Goal: Task Accomplishment & Management: Use online tool/utility

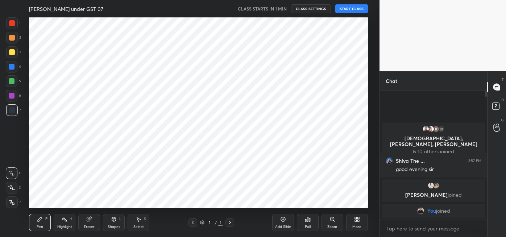
scroll to position [36026, 35866]
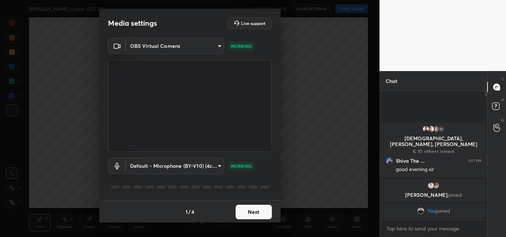
click at [252, 211] on button "Next" at bounding box center [253, 212] width 36 height 14
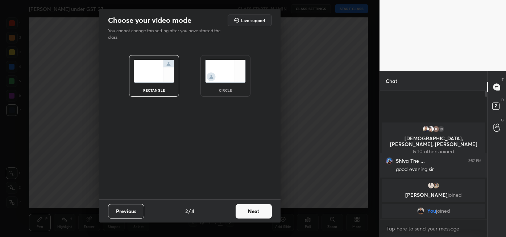
click at [254, 209] on button "Next" at bounding box center [253, 211] width 36 height 14
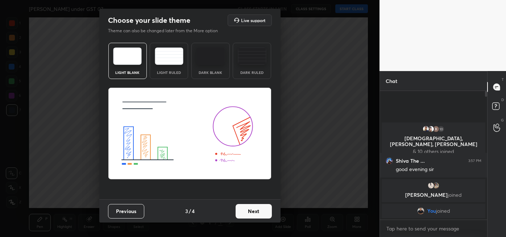
click at [259, 210] on button "Next" at bounding box center [253, 211] width 36 height 14
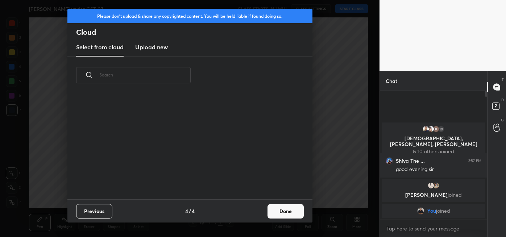
click at [289, 213] on button "Done" at bounding box center [285, 211] width 36 height 14
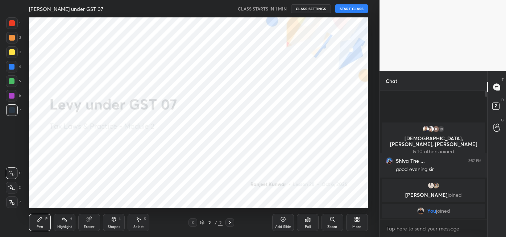
click at [359, 8] on button "START CLASS" at bounding box center [351, 8] width 33 height 9
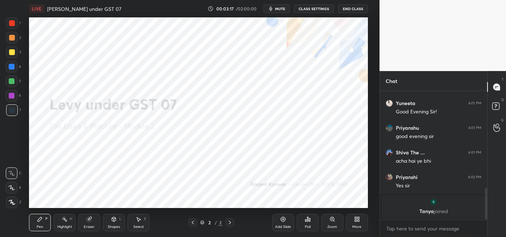
scroll to position [392, 0]
click at [356, 223] on div "More" at bounding box center [357, 222] width 22 height 17
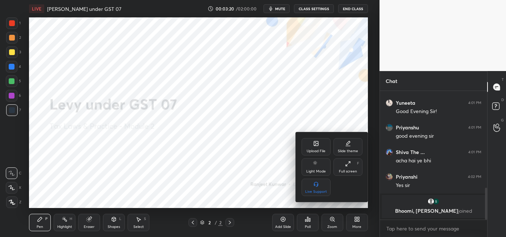
click at [318, 147] on div "Upload File" at bounding box center [315, 146] width 29 height 17
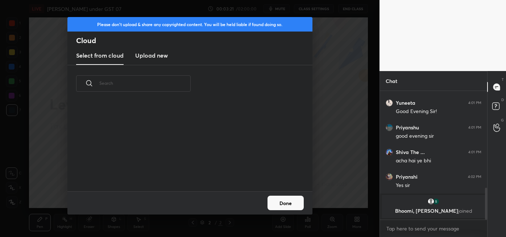
scroll to position [89, 233]
click at [151, 56] on h3 "Upload new" at bounding box center [151, 55] width 33 height 9
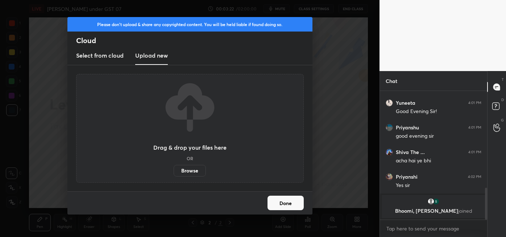
click at [191, 171] on label "Browse" at bounding box center [189, 171] width 32 height 12
click at [173, 171] on input "Browse" at bounding box center [173, 171] width 0 height 12
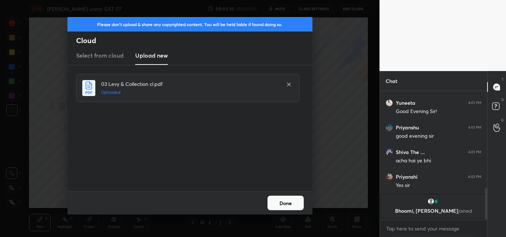
click at [285, 202] on button "Done" at bounding box center [285, 203] width 36 height 14
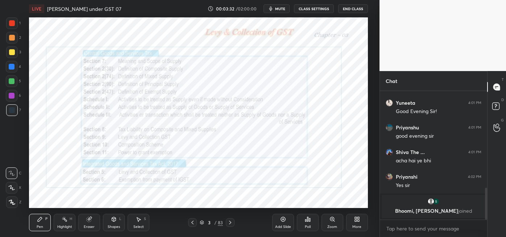
click at [202, 222] on icon at bounding box center [202, 222] width 4 height 4
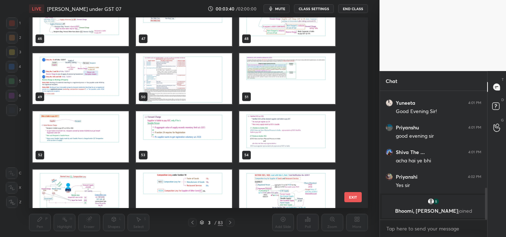
scroll to position [926, 0]
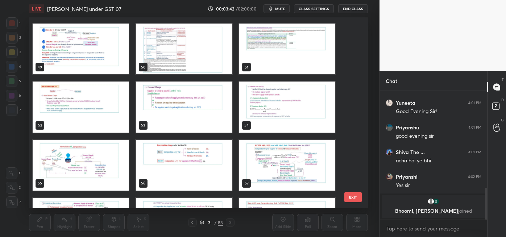
click at [105, 164] on img "grid" at bounding box center [81, 165] width 96 height 51
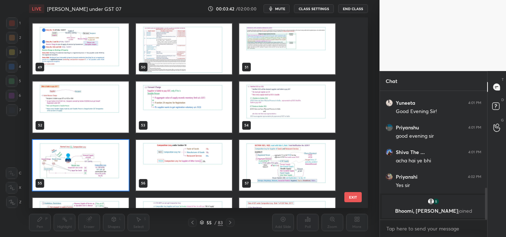
click at [105, 164] on img "grid" at bounding box center [81, 165] width 96 height 51
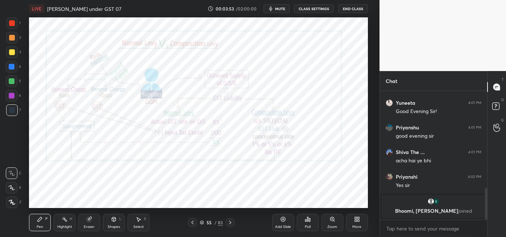
click at [95, 224] on div "Eraser" at bounding box center [89, 222] width 22 height 17
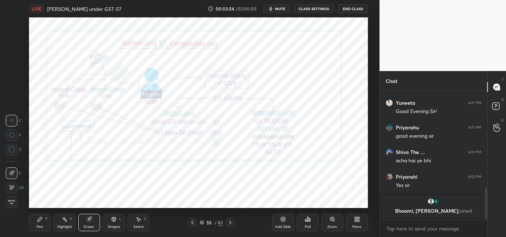
click at [14, 189] on icon at bounding box center [12, 187] width 6 height 6
click at [42, 225] on div "Pen" at bounding box center [40, 227] width 7 height 4
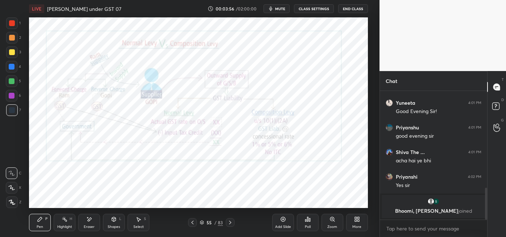
click at [64, 225] on div "Highlight" at bounding box center [64, 227] width 15 height 4
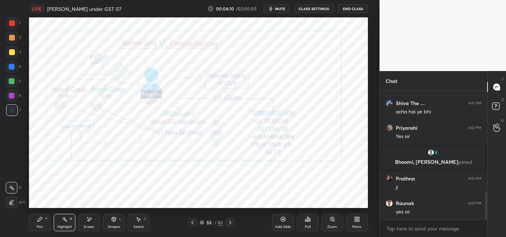
scroll to position [465, 0]
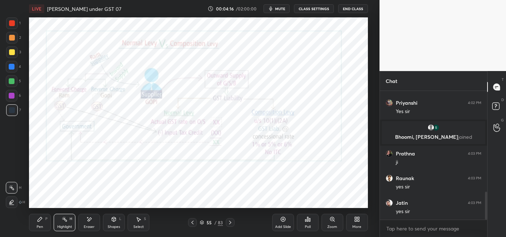
click at [231, 222] on icon at bounding box center [230, 222] width 6 height 6
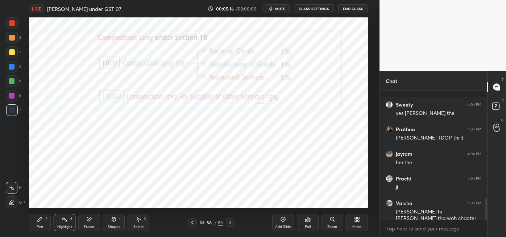
scroll to position [646, 0]
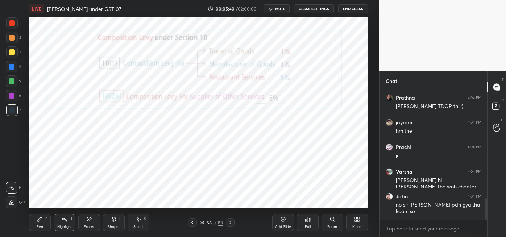
click at [43, 221] on div "Pen P" at bounding box center [40, 222] width 22 height 17
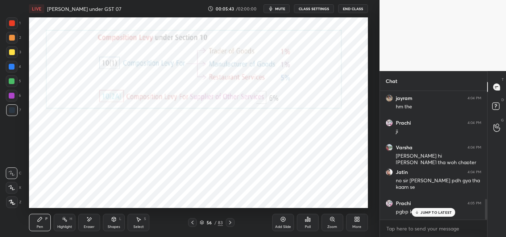
click at [13, 95] on div at bounding box center [12, 96] width 6 height 6
click at [430, 213] on p "JUMP TO LATEST" at bounding box center [435, 212] width 31 height 4
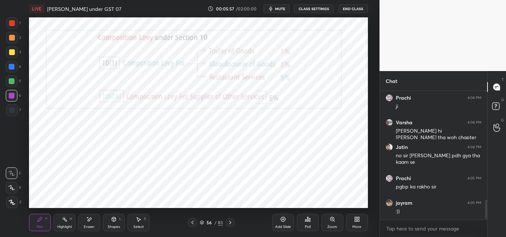
scroll to position [719, 0]
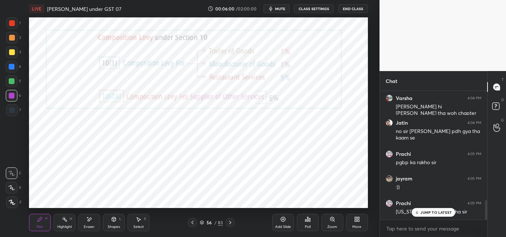
click at [431, 213] on p "JUMP TO LATEST" at bounding box center [435, 212] width 31 height 4
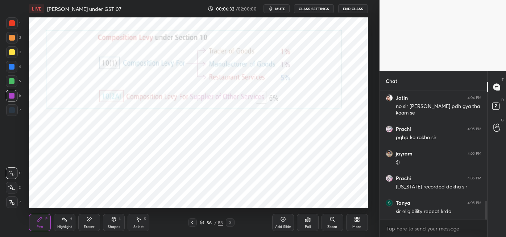
scroll to position [769, 0]
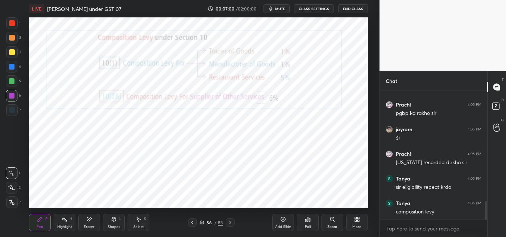
click at [13, 69] on div at bounding box center [12, 67] width 6 height 6
click at [13, 81] on div at bounding box center [12, 81] width 6 height 6
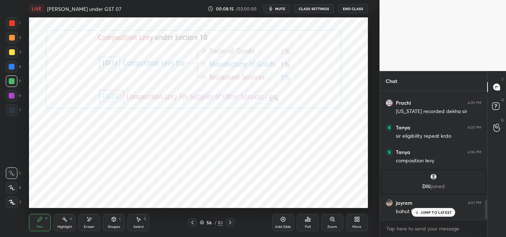
scroll to position [704, 0]
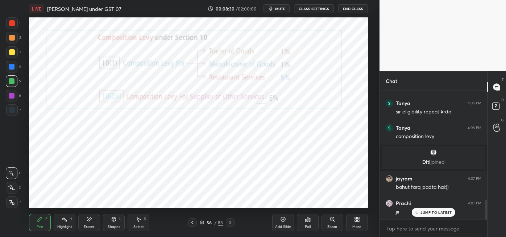
click at [284, 5] on button "mute" at bounding box center [276, 8] width 26 height 9
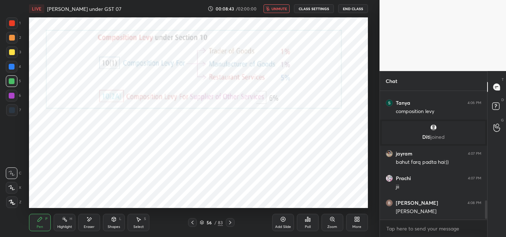
scroll to position [755, 0]
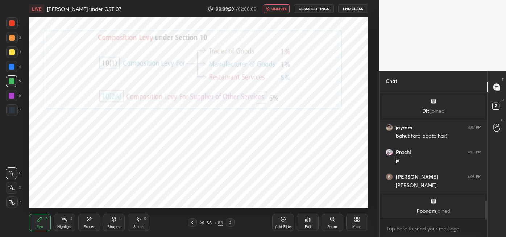
click at [273, 9] on span "unmute" at bounding box center [279, 8] width 16 height 5
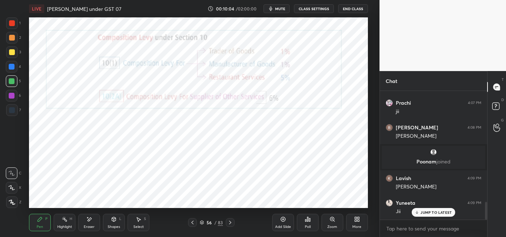
scroll to position [809, 0]
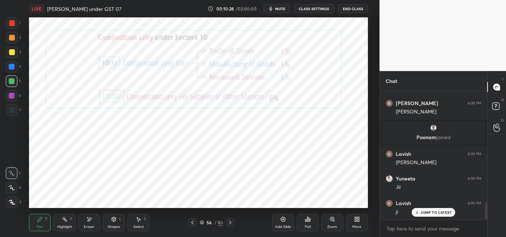
click at [231, 219] on div at bounding box center [230, 222] width 9 height 9
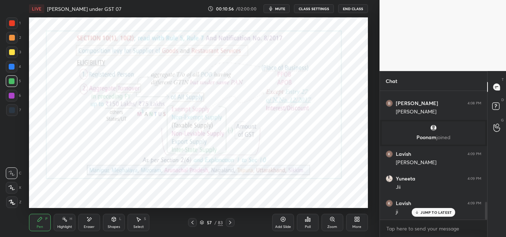
click at [192, 225] on icon at bounding box center [192, 222] width 6 height 6
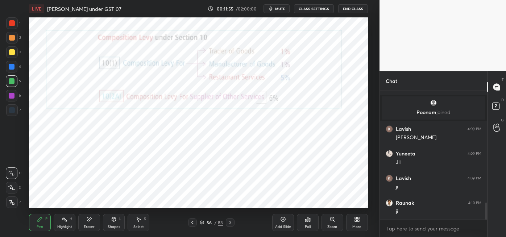
scroll to position [858, 0]
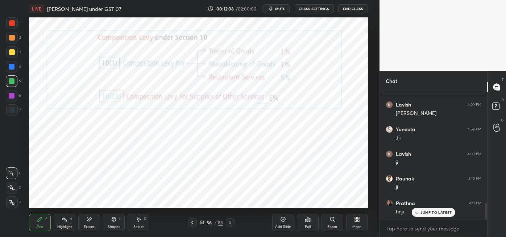
click at [229, 220] on icon at bounding box center [230, 222] width 6 height 6
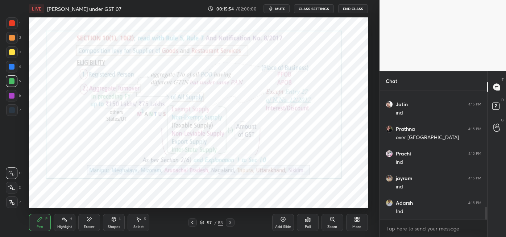
scroll to position [1200, 0]
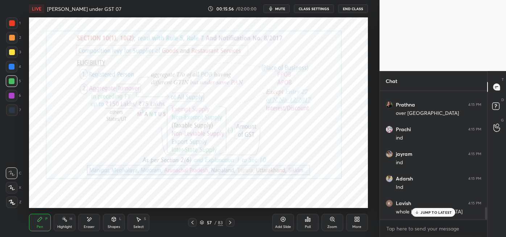
click at [281, 218] on icon at bounding box center [283, 219] width 6 height 6
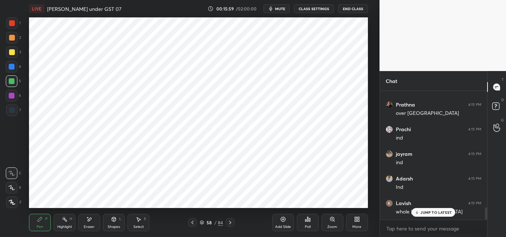
click at [12, 109] on div at bounding box center [12, 110] width 6 height 6
click at [64, 223] on div "Highlight H" at bounding box center [65, 222] width 22 height 17
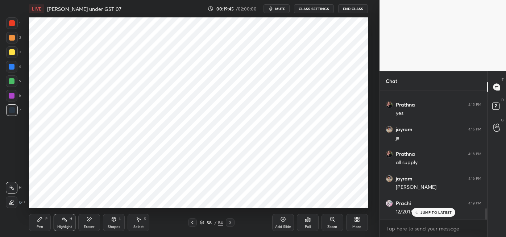
click at [15, 79] on div at bounding box center [12, 81] width 12 height 12
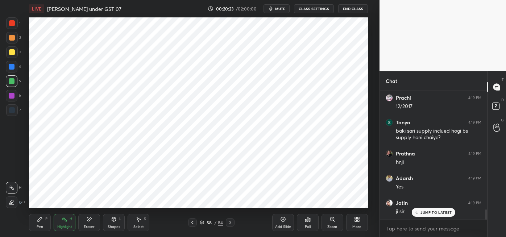
scroll to position [1478, 0]
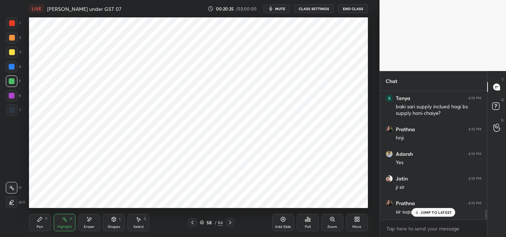
click at [35, 223] on div "Pen P" at bounding box center [40, 222] width 22 height 17
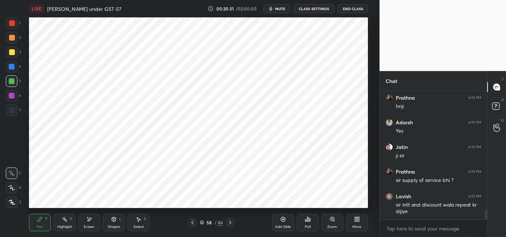
click at [282, 222] on icon at bounding box center [283, 219] width 6 height 6
click at [12, 67] on div at bounding box center [12, 67] width 6 height 6
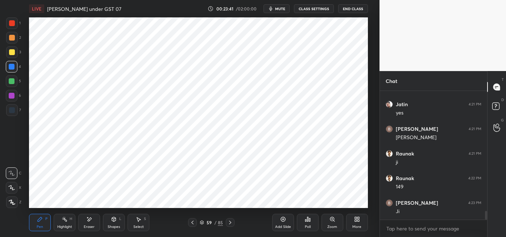
scroll to position [1762, 0]
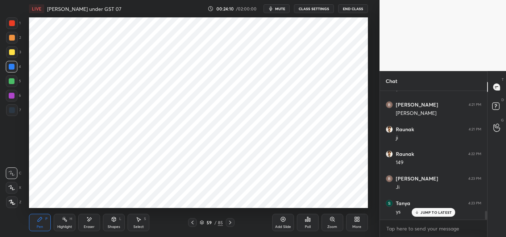
click at [16, 22] on div at bounding box center [12, 23] width 12 height 12
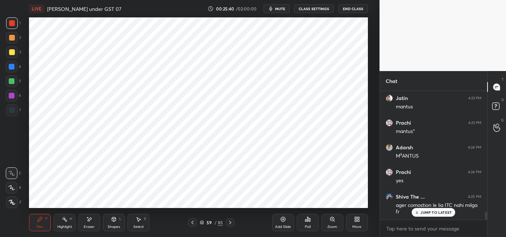
scroll to position [1967, 0]
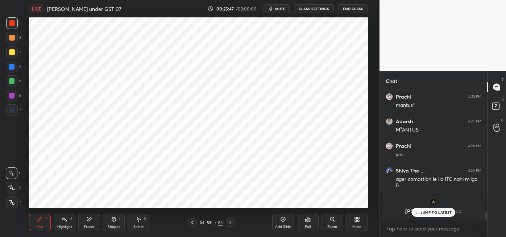
click at [283, 219] on icon at bounding box center [283, 219] width 6 height 6
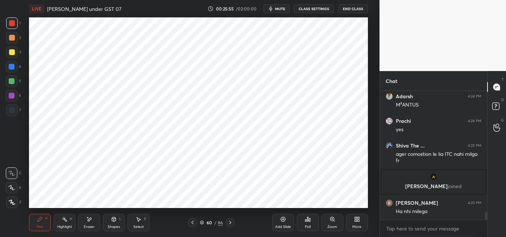
click at [92, 222] on icon at bounding box center [89, 219] width 6 height 6
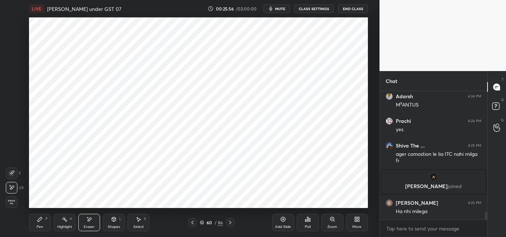
click at [35, 219] on div "Pen P" at bounding box center [40, 222] width 22 height 17
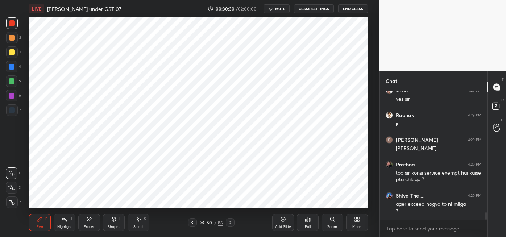
scroll to position [2153, 0]
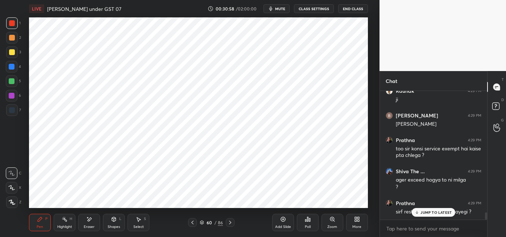
click at [428, 212] on p "JUMP TO LATEST" at bounding box center [435, 212] width 31 height 4
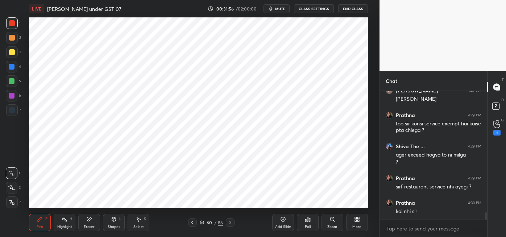
click at [496, 130] on div "1" at bounding box center [496, 133] width 7 height 6
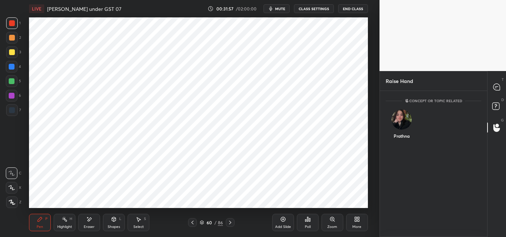
click at [403, 139] on div "Prathna" at bounding box center [401, 126] width 32 height 42
click at [405, 144] on button "INVITE" at bounding box center [401, 140] width 25 height 9
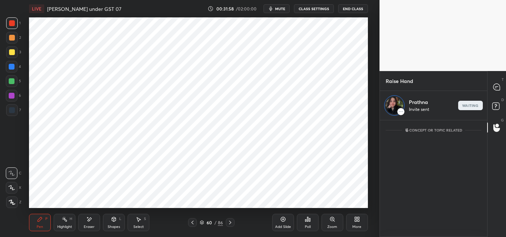
click at [496, 86] on icon at bounding box center [496, 87] width 7 height 7
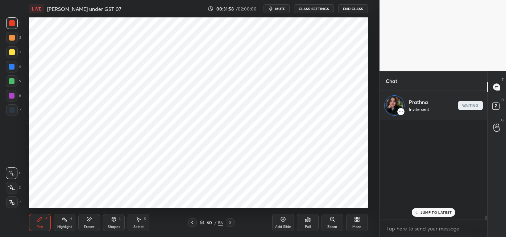
scroll to position [97, 105]
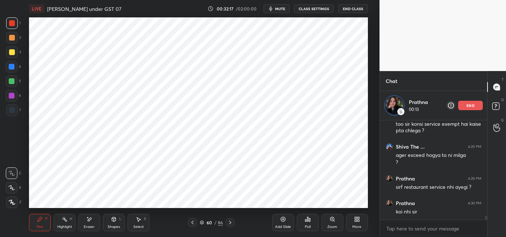
click at [13, 67] on div at bounding box center [12, 67] width 6 height 6
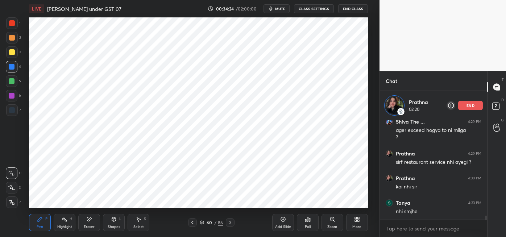
scroll to position [2362, 0]
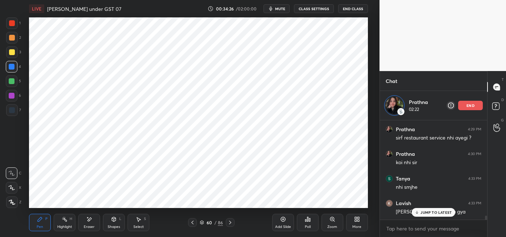
click at [432, 213] on p "JUMP TO LATEST" at bounding box center [435, 212] width 31 height 4
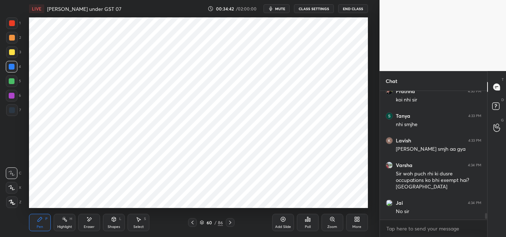
scroll to position [2420, 0]
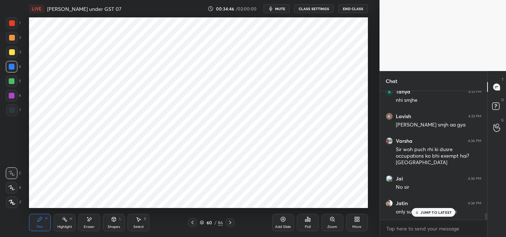
click at [434, 211] on p "JUMP TO LATEST" at bounding box center [435, 212] width 31 height 4
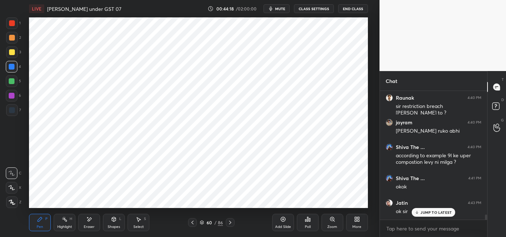
scroll to position [3123, 0]
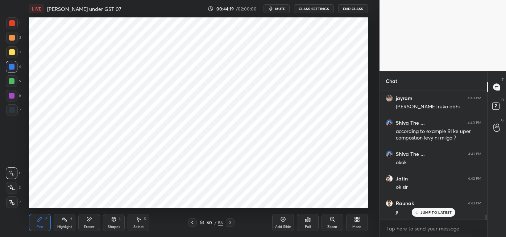
click at [283, 221] on icon at bounding box center [282, 219] width 5 height 5
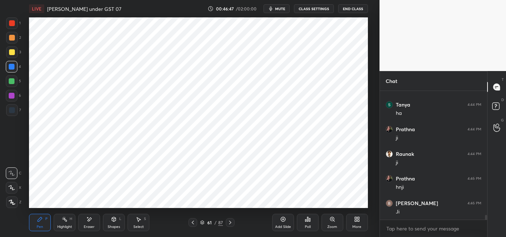
scroll to position [3345, 0]
click at [192, 222] on icon at bounding box center [193, 222] width 6 height 6
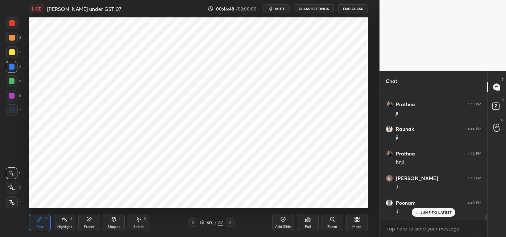
scroll to position [3370, 0]
click at [192, 222] on icon at bounding box center [193, 223] width 2 height 4
click at [192, 222] on icon at bounding box center [193, 222] width 6 height 6
click at [66, 224] on div "Highlight H" at bounding box center [65, 222] width 22 height 17
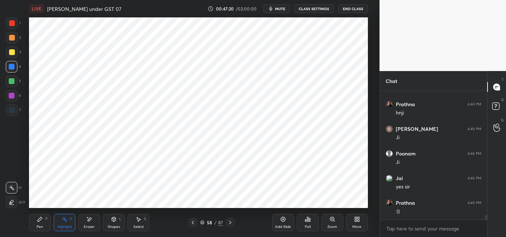
scroll to position [3419, 0]
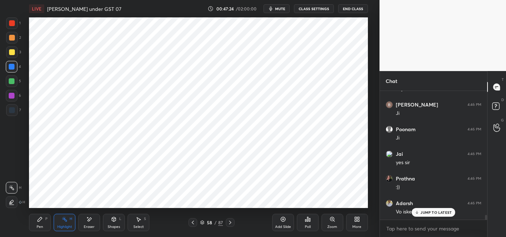
click at [429, 214] on p "JUMP TO LATEST" at bounding box center [435, 212] width 31 height 4
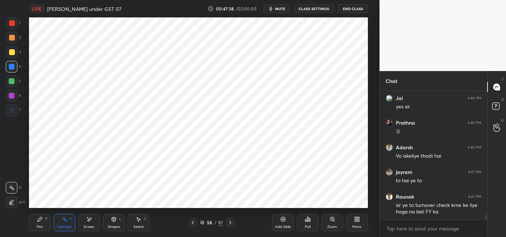
scroll to position [3500, 0]
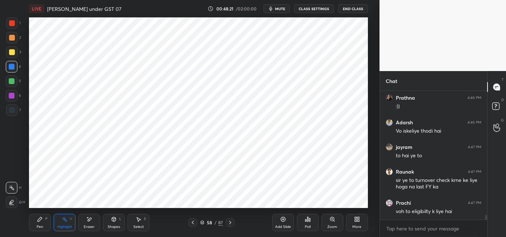
click at [230, 219] on div at bounding box center [230, 222] width 9 height 9
click at [231, 218] on div at bounding box center [230, 222] width 9 height 9
click at [230, 218] on div at bounding box center [230, 222] width 9 height 9
click at [41, 219] on icon at bounding box center [40, 219] width 4 height 4
click at [14, 93] on div at bounding box center [12, 96] width 6 height 6
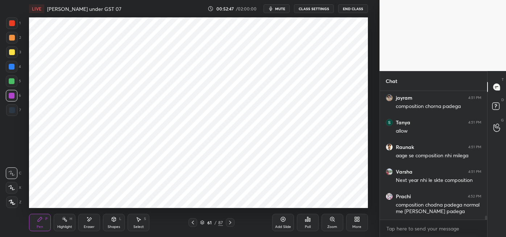
scroll to position [4048, 0]
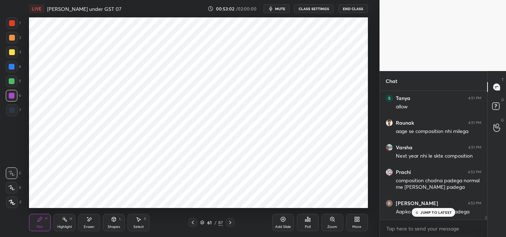
click at [431, 209] on div "JUMP TO LATEST" at bounding box center [432, 212] width 43 height 9
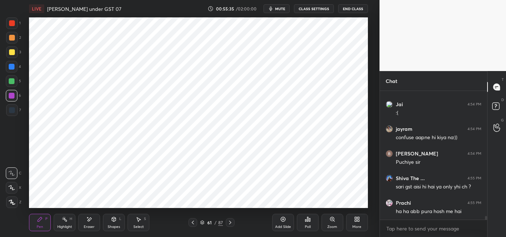
scroll to position [4529, 0]
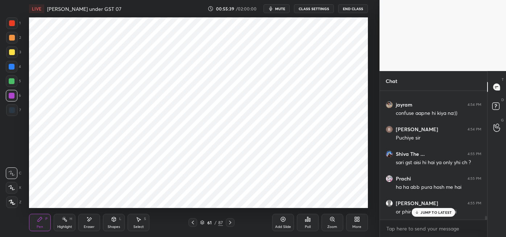
click at [92, 223] on div "Eraser" at bounding box center [89, 222] width 22 height 17
click at [42, 222] on div "Pen P" at bounding box center [40, 222] width 22 height 17
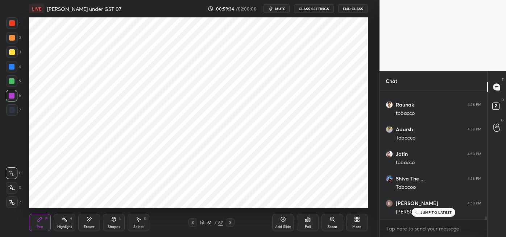
scroll to position [5145, 0]
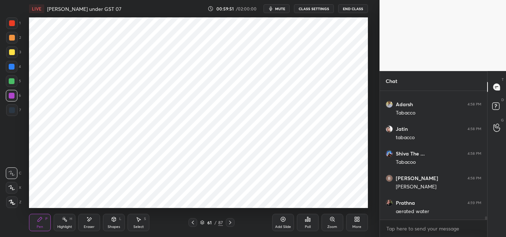
click at [91, 224] on div "Eraser" at bounding box center [89, 222] width 22 height 17
click at [43, 221] on div "Pen P" at bounding box center [40, 222] width 22 height 17
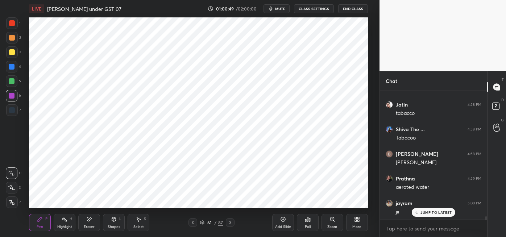
click at [284, 220] on icon at bounding box center [283, 219] width 6 height 6
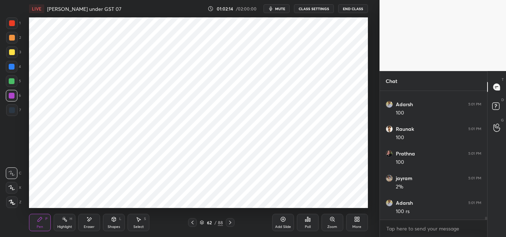
scroll to position [5464, 0]
click at [93, 221] on div "Eraser" at bounding box center [89, 222] width 22 height 17
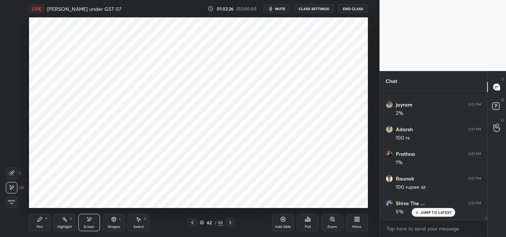
click at [41, 225] on div "Pen" at bounding box center [40, 227] width 7 height 4
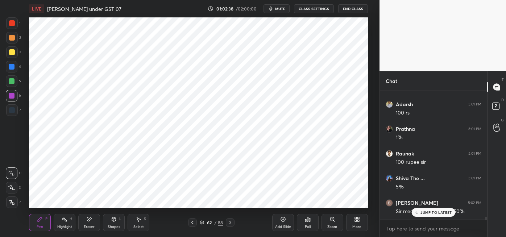
scroll to position [5514, 0]
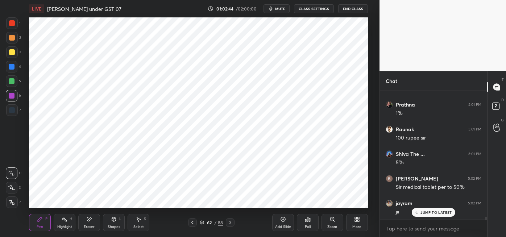
click at [91, 223] on div "Eraser" at bounding box center [89, 222] width 22 height 17
click at [41, 223] on div "Pen P" at bounding box center [40, 222] width 22 height 17
click at [281, 8] on span "mute" at bounding box center [280, 8] width 10 height 5
click at [277, 11] on button "unmute" at bounding box center [276, 8] width 26 height 9
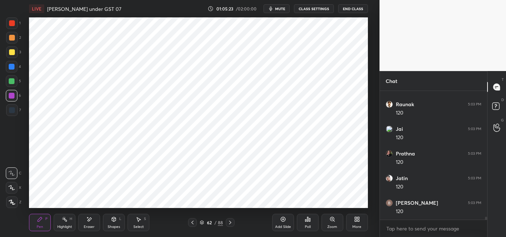
click at [92, 223] on div "Eraser" at bounding box center [89, 222] width 22 height 17
click at [38, 222] on icon at bounding box center [40, 219] width 6 height 6
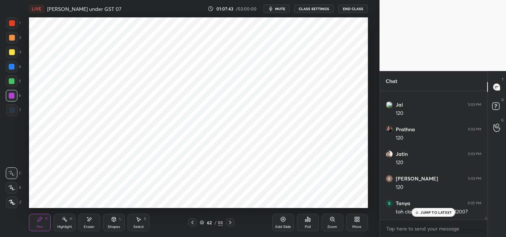
click at [425, 214] on p "JUMP TO LATEST" at bounding box center [435, 212] width 31 height 4
click at [192, 222] on icon at bounding box center [192, 222] width 6 height 6
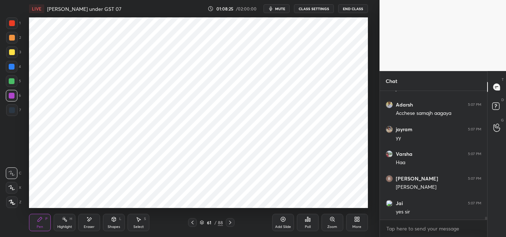
scroll to position [5834, 0]
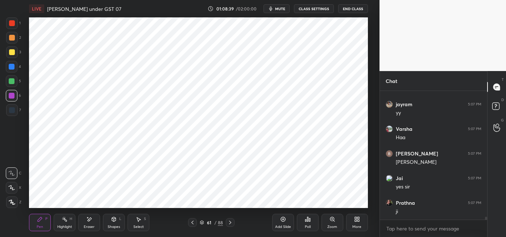
click at [89, 223] on div "Eraser" at bounding box center [89, 222] width 22 height 17
click at [43, 222] on div "Pen P" at bounding box center [40, 222] width 22 height 17
click at [230, 222] on icon at bounding box center [230, 222] width 6 height 6
click at [227, 223] on icon at bounding box center [230, 222] width 6 height 6
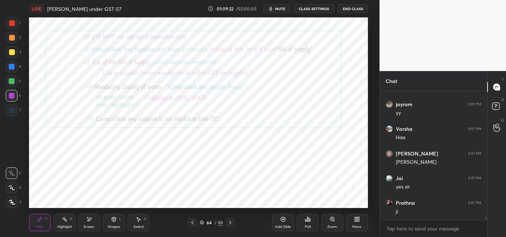
click at [283, 11] on button "mute" at bounding box center [276, 8] width 26 height 9
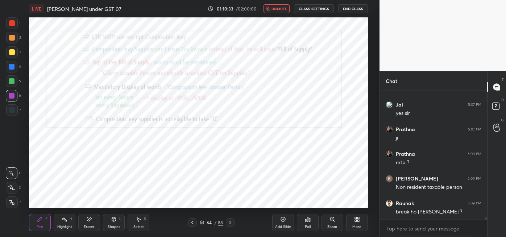
scroll to position [5933, 0]
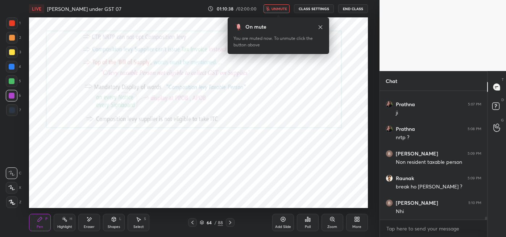
click at [281, 17] on div "On mute You are muted now. To unmute click the button above" at bounding box center [277, 33] width 101 height 41
click at [278, 5] on button "unmute" at bounding box center [276, 8] width 26 height 9
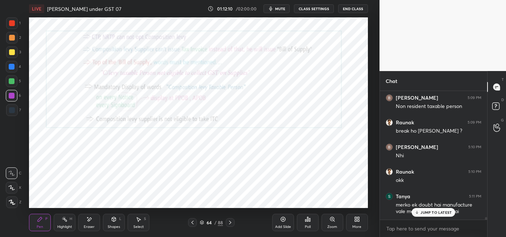
scroll to position [6013, 0]
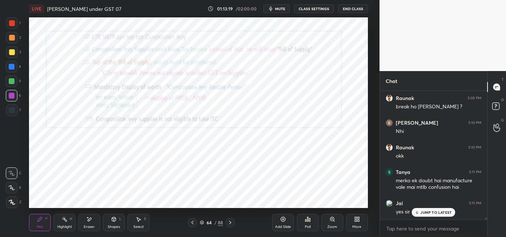
click at [192, 225] on div at bounding box center [192, 222] width 9 height 9
click at [193, 223] on icon at bounding box center [192, 222] width 6 height 6
click at [63, 221] on icon at bounding box center [65, 219] width 6 height 6
click at [15, 82] on div at bounding box center [12, 81] width 12 height 12
click at [231, 221] on icon at bounding box center [230, 222] width 6 height 6
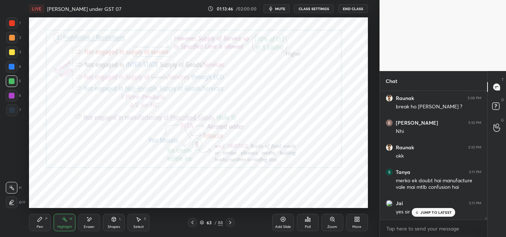
click at [230, 222] on icon at bounding box center [230, 222] width 6 height 6
click at [231, 222] on icon at bounding box center [230, 223] width 2 height 4
click at [192, 222] on icon at bounding box center [192, 222] width 6 height 6
click at [39, 225] on div "Pen" at bounding box center [40, 227] width 7 height 4
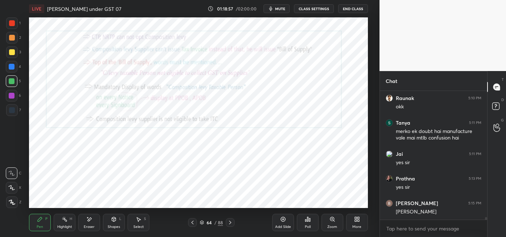
scroll to position [6087, 0]
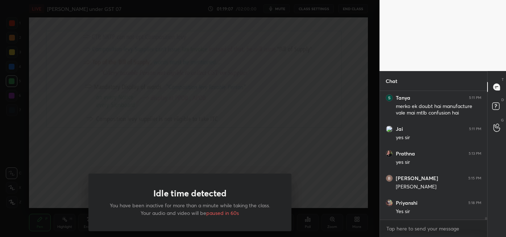
click at [60, 132] on div "Idle time detected You have been inactive for more than a minute while taking t…" at bounding box center [189, 118] width 379 height 237
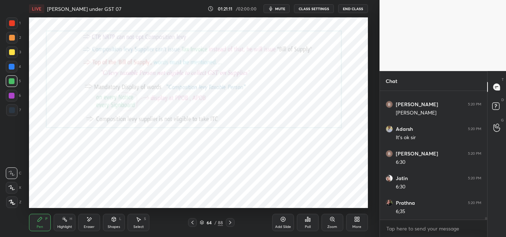
scroll to position [6407, 0]
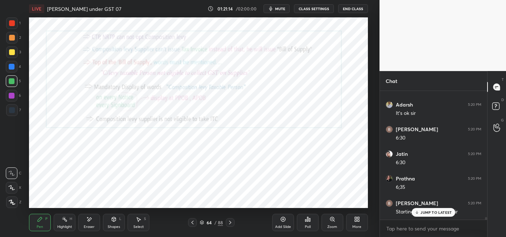
click at [427, 213] on p "JUMP TO LATEST" at bounding box center [435, 212] width 31 height 4
click at [281, 9] on span "mute" at bounding box center [280, 8] width 10 height 5
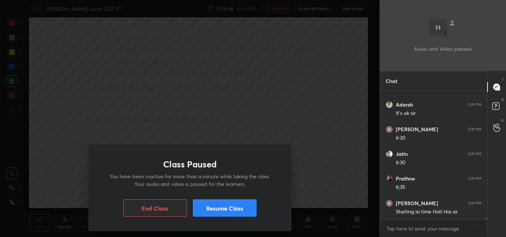
click at [229, 211] on button "Resume Class" at bounding box center [225, 207] width 64 height 17
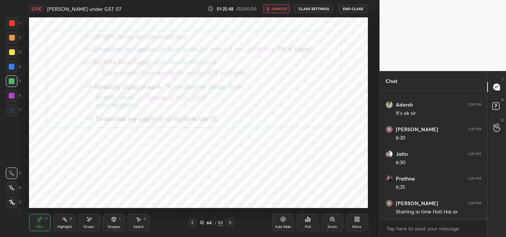
click at [281, 12] on button "unmute" at bounding box center [276, 8] width 26 height 9
click at [230, 223] on icon at bounding box center [230, 222] width 6 height 6
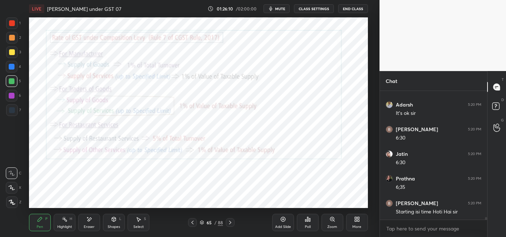
click at [67, 222] on div "Highlight H" at bounding box center [65, 222] width 22 height 17
click at [495, 125] on icon at bounding box center [496, 124] width 7 height 8
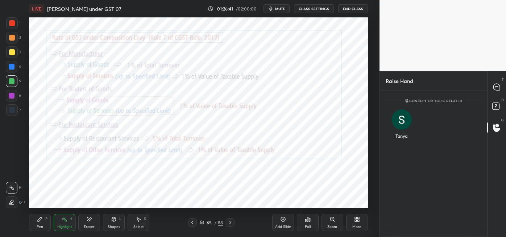
click at [395, 135] on div "Tanya" at bounding box center [401, 126] width 32 height 42
click at [395, 131] on div "Tanya" at bounding box center [401, 130] width 12 height 7
click at [398, 141] on button "INVITE" at bounding box center [401, 140] width 25 height 9
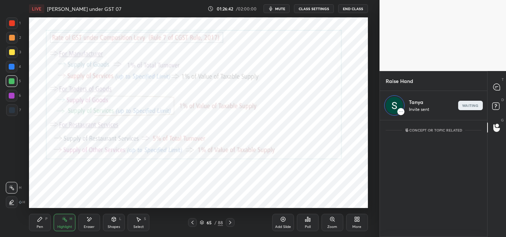
scroll to position [114, 105]
click at [497, 83] on div at bounding box center [496, 86] width 14 height 13
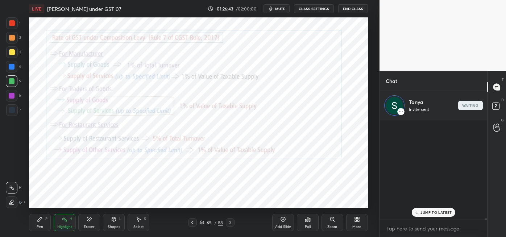
scroll to position [97, 105]
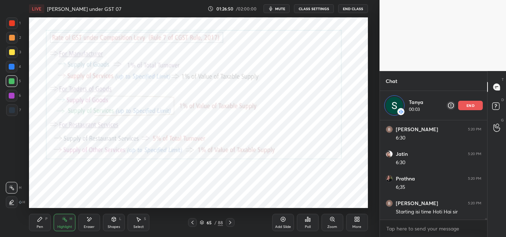
click at [189, 221] on icon at bounding box center [192, 222] width 6 height 6
click at [193, 218] on div at bounding box center [192, 222] width 9 height 9
click at [195, 220] on icon at bounding box center [192, 222] width 6 height 6
click at [91, 223] on div "Eraser" at bounding box center [89, 222] width 22 height 17
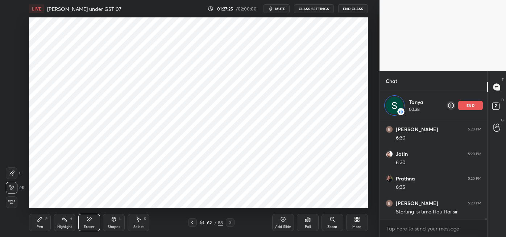
click at [36, 224] on div "Pen P" at bounding box center [40, 222] width 22 height 17
click at [89, 222] on icon at bounding box center [89, 219] width 6 height 6
click at [39, 219] on icon at bounding box center [40, 219] width 4 height 4
click at [93, 224] on div "Eraser" at bounding box center [89, 222] width 22 height 17
click at [41, 226] on div "Pen" at bounding box center [40, 227] width 7 height 4
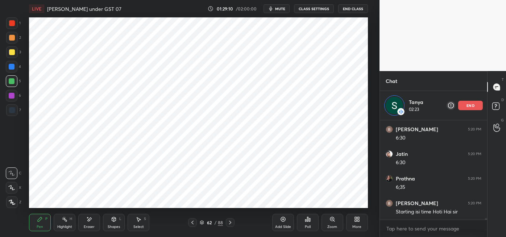
click at [233, 223] on div at bounding box center [230, 222] width 9 height 9
click at [232, 223] on icon at bounding box center [230, 222] width 6 height 6
click at [231, 223] on icon at bounding box center [230, 222] width 6 height 6
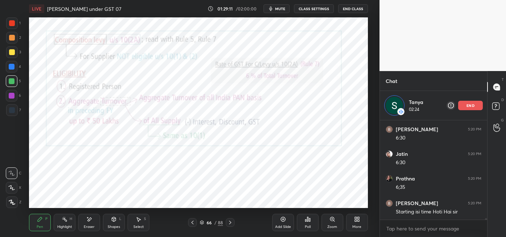
click at [470, 106] on p "end" at bounding box center [470, 106] width 8 height 4
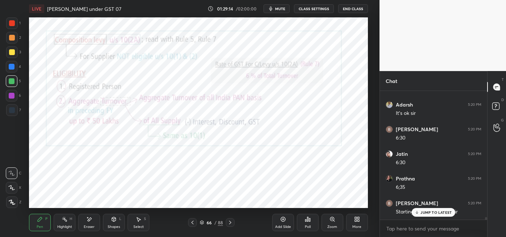
click at [233, 222] on icon at bounding box center [230, 222] width 6 height 6
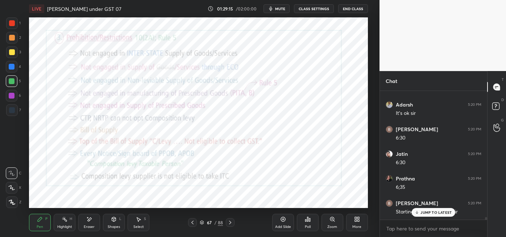
click at [230, 222] on icon at bounding box center [230, 222] width 6 height 6
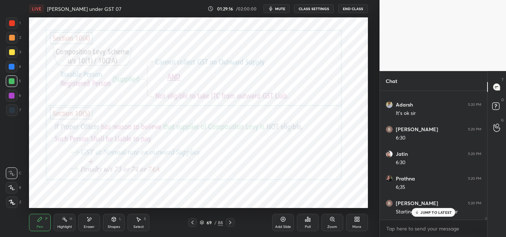
click at [192, 222] on icon at bounding box center [192, 222] width 6 height 6
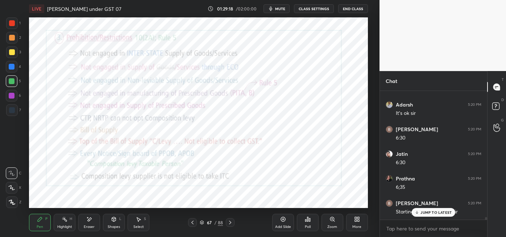
click at [192, 220] on icon at bounding box center [192, 222] width 6 height 6
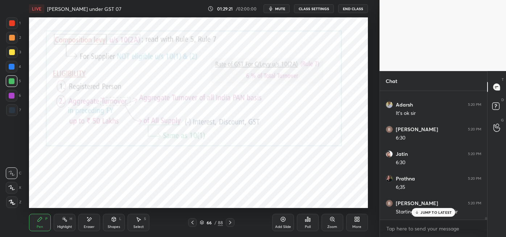
click at [192, 219] on icon at bounding box center [192, 222] width 6 height 6
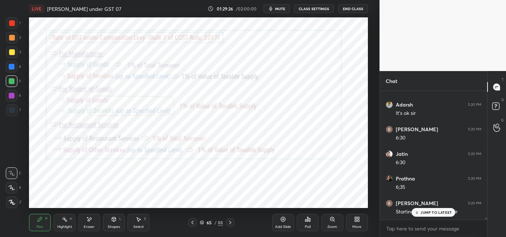
click at [65, 224] on div "Highlight H" at bounding box center [65, 222] width 22 height 17
click at [9, 97] on div at bounding box center [12, 96] width 6 height 6
click at [13, 38] on div at bounding box center [12, 38] width 6 height 6
click at [13, 67] on div at bounding box center [12, 67] width 6 height 6
click at [13, 53] on div at bounding box center [12, 52] width 6 height 6
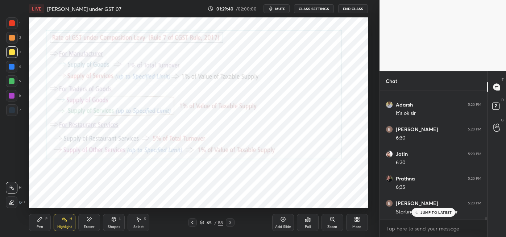
click at [11, 24] on div at bounding box center [12, 23] width 6 height 6
click at [46, 222] on div "Pen P" at bounding box center [40, 222] width 22 height 17
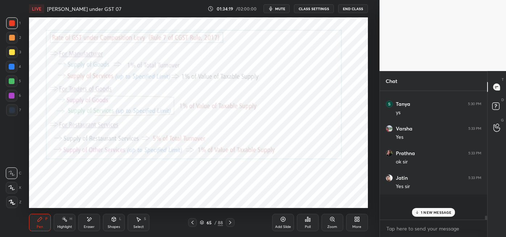
scroll to position [6604, 0]
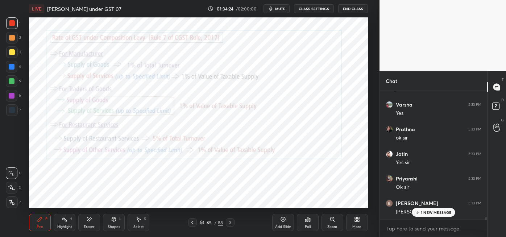
click at [428, 214] on p "1 NEW MESSAGE" at bounding box center [435, 212] width 31 height 4
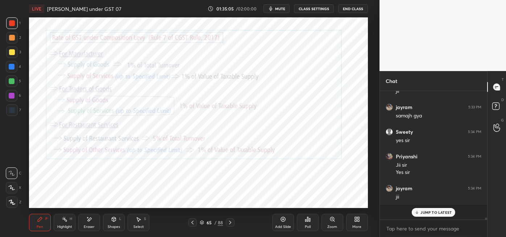
scroll to position [6734, 0]
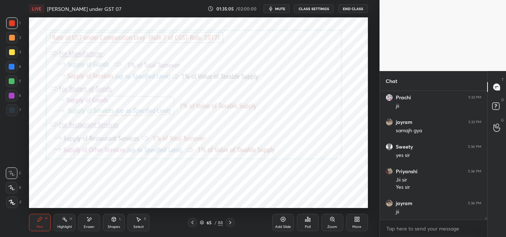
click at [231, 222] on icon at bounding box center [230, 222] width 6 height 6
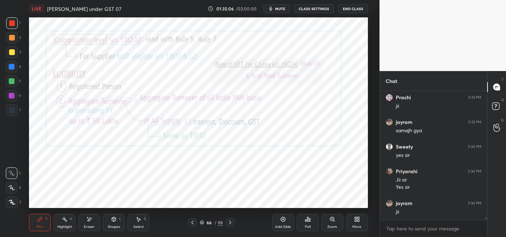
scroll to position [6759, 0]
click at [231, 221] on icon at bounding box center [230, 222] width 6 height 6
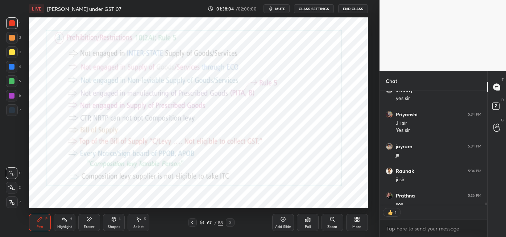
scroll to position [6806, 0]
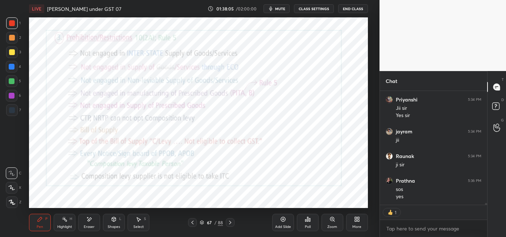
click at [230, 222] on icon at bounding box center [230, 222] width 6 height 6
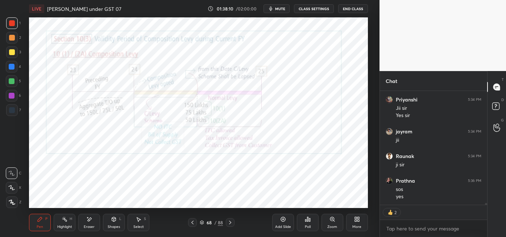
click at [66, 221] on rect at bounding box center [65, 220] width 4 height 4
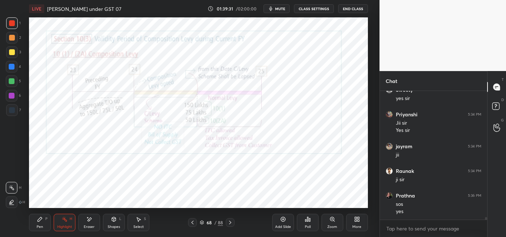
scroll to position [6815, 0]
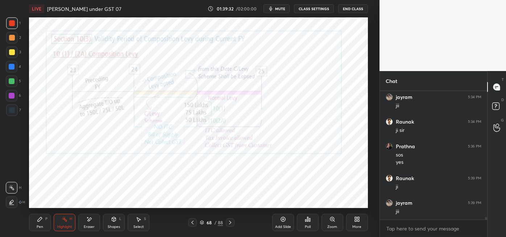
click at [230, 222] on icon at bounding box center [230, 222] width 6 height 6
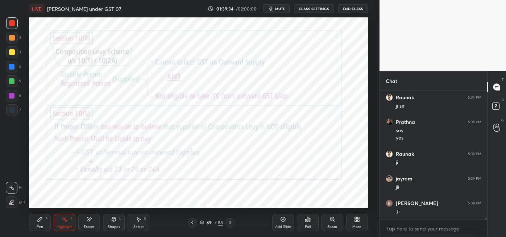
scroll to position [6890, 0]
click at [284, 220] on icon at bounding box center [283, 219] width 6 height 6
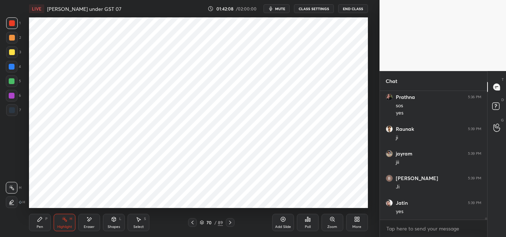
click at [41, 223] on div "Pen P" at bounding box center [40, 222] width 22 height 17
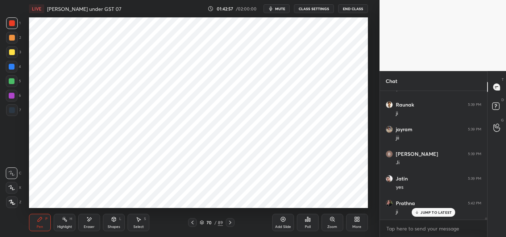
click at [14, 83] on div at bounding box center [12, 81] width 6 height 6
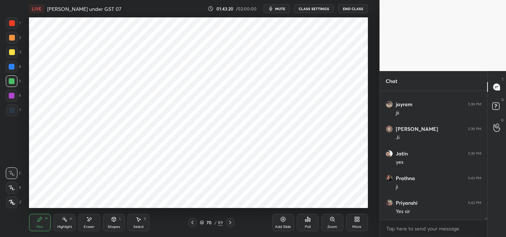
click at [12, 112] on div at bounding box center [12, 110] width 6 height 6
click at [65, 223] on div "Highlight H" at bounding box center [65, 222] width 22 height 17
click at [42, 227] on div "Pen" at bounding box center [40, 227] width 7 height 4
click at [63, 223] on div "Highlight H" at bounding box center [65, 222] width 22 height 17
click at [13, 187] on icon at bounding box center [12, 188] width 6 height 6
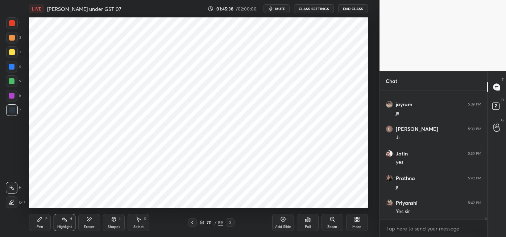
click at [12, 202] on icon at bounding box center [12, 202] width 4 height 4
click at [14, 25] on div at bounding box center [12, 23] width 6 height 6
click at [229, 222] on icon at bounding box center [230, 222] width 6 height 6
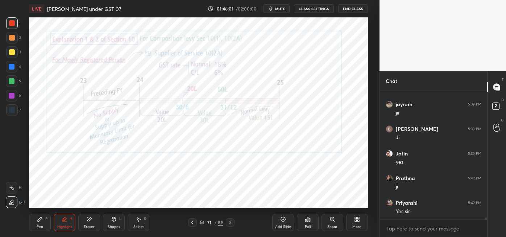
click at [13, 190] on icon at bounding box center [12, 188] width 6 height 6
click at [229, 220] on icon at bounding box center [230, 222] width 6 height 6
click at [189, 223] on div at bounding box center [192, 222] width 9 height 9
click at [227, 222] on icon at bounding box center [230, 222] width 6 height 6
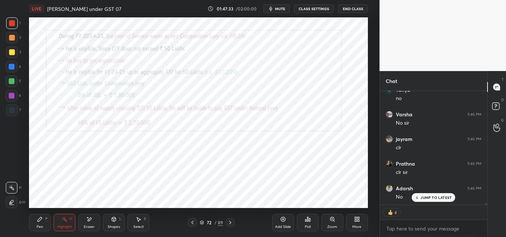
scroll to position [7200, 0]
type textarea "x"
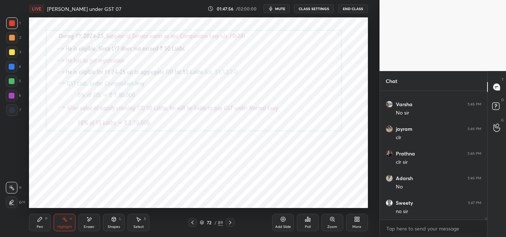
scroll to position [126, 105]
click at [285, 217] on icon at bounding box center [283, 219] width 6 height 6
click at [117, 225] on div "Shapes" at bounding box center [114, 227] width 12 height 4
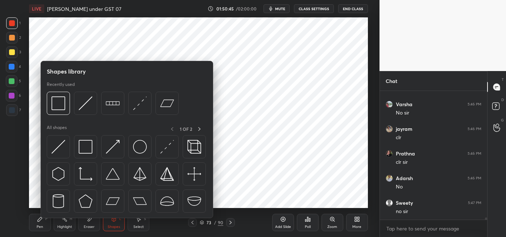
click at [62, 147] on img at bounding box center [58, 147] width 14 height 14
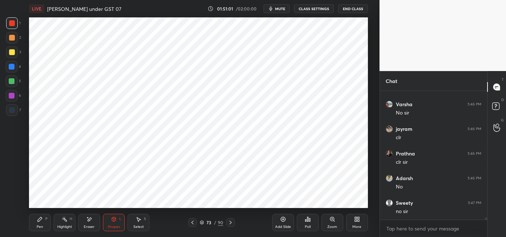
click at [141, 219] on icon at bounding box center [138, 219] width 6 height 6
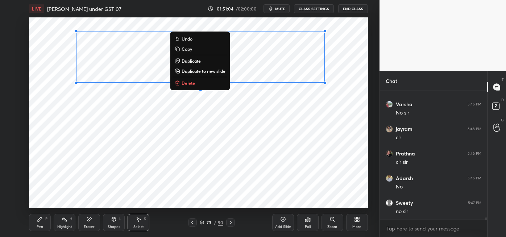
click at [145, 122] on div "0 ° Undo Copy Duplicate Duplicate to new slide Delete" at bounding box center [198, 112] width 339 height 191
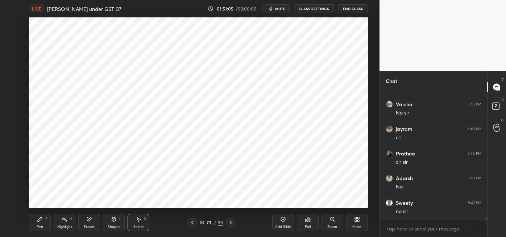
click at [42, 222] on icon at bounding box center [40, 219] width 6 height 6
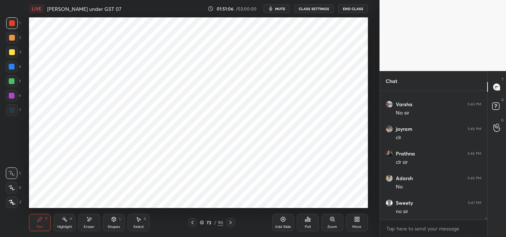
click at [11, 68] on div at bounding box center [12, 67] width 6 height 6
click at [11, 97] on div at bounding box center [12, 96] width 6 height 6
click at [12, 108] on div at bounding box center [12, 110] width 6 height 6
click at [13, 68] on div at bounding box center [12, 67] width 6 height 6
click at [62, 223] on div "Highlight H" at bounding box center [65, 222] width 22 height 17
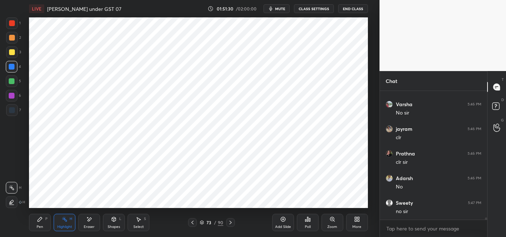
click at [11, 202] on icon at bounding box center [12, 202] width 6 height 6
click at [13, 83] on div at bounding box center [12, 81] width 6 height 6
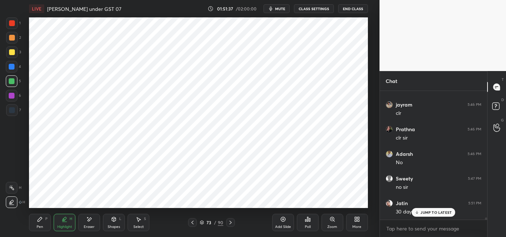
click at [39, 222] on div "Pen P" at bounding box center [40, 222] width 22 height 17
click at [15, 111] on div at bounding box center [12, 110] width 12 height 12
click at [64, 224] on div "Highlight H" at bounding box center [65, 222] width 22 height 17
click at [86, 223] on div "Eraser" at bounding box center [89, 222] width 22 height 17
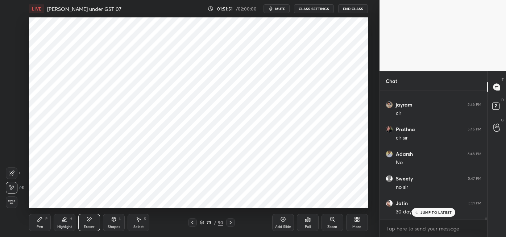
click at [63, 223] on div "Highlight H" at bounding box center [65, 222] width 22 height 17
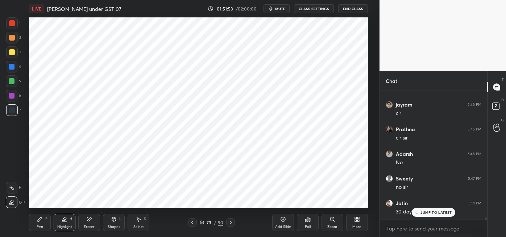
click at [15, 84] on div at bounding box center [12, 81] width 12 height 12
click at [42, 223] on div "Pen P" at bounding box center [40, 222] width 22 height 17
click at [13, 64] on div at bounding box center [12, 67] width 6 height 6
click at [13, 97] on div at bounding box center [12, 96] width 6 height 6
click at [62, 221] on icon at bounding box center [62, 219] width 1 height 1
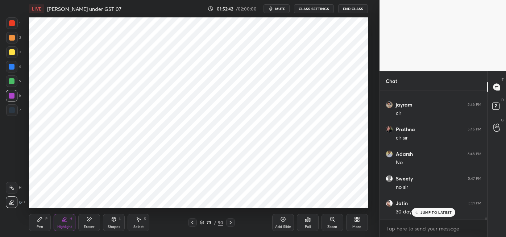
click at [11, 67] on div at bounding box center [12, 67] width 6 height 6
click at [12, 38] on div at bounding box center [12, 38] width 6 height 6
click at [11, 70] on div at bounding box center [12, 67] width 12 height 12
click at [13, 39] on div at bounding box center [12, 38] width 6 height 6
click at [40, 223] on div "Pen P" at bounding box center [40, 222] width 22 height 17
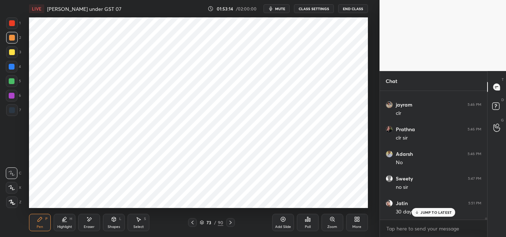
click at [14, 22] on div at bounding box center [12, 23] width 6 height 6
click at [66, 221] on icon at bounding box center [65, 219] width 6 height 6
click at [44, 222] on div "Pen P" at bounding box center [40, 222] width 22 height 17
click at [90, 222] on icon at bounding box center [89, 219] width 6 height 6
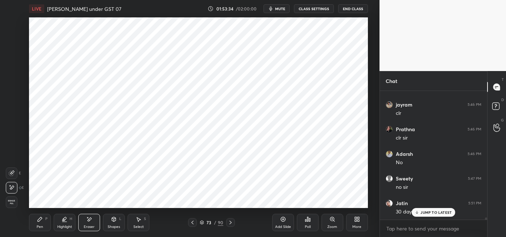
click at [30, 226] on div "Pen P" at bounding box center [40, 222] width 22 height 17
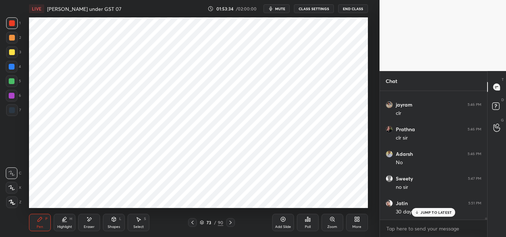
click at [44, 221] on div "Pen P" at bounding box center [40, 222] width 22 height 17
click at [64, 225] on div "Highlight" at bounding box center [64, 227] width 15 height 4
click at [12, 190] on icon at bounding box center [12, 188] width 6 height 6
click at [13, 108] on div at bounding box center [12, 110] width 6 height 6
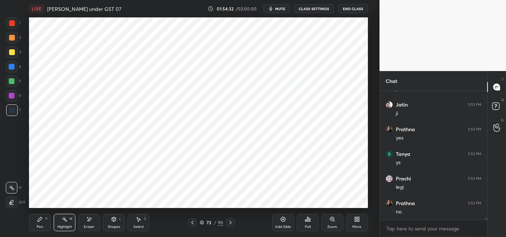
scroll to position [7530, 0]
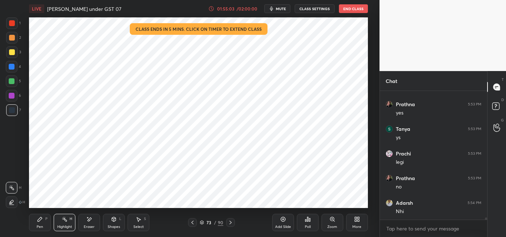
click at [253, 9] on div "/ 02:00:00" at bounding box center [247, 9] width 22 height 4
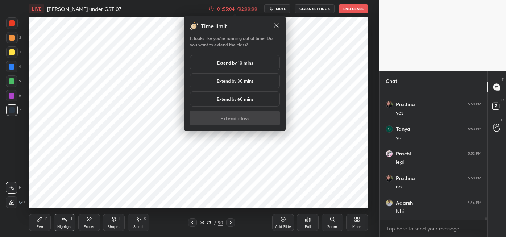
click at [252, 62] on h5 "Extend by 10 mins" at bounding box center [235, 62] width 36 height 7
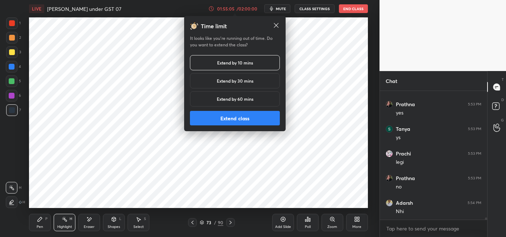
click at [256, 120] on button "Extend class" at bounding box center [235, 118] width 90 height 14
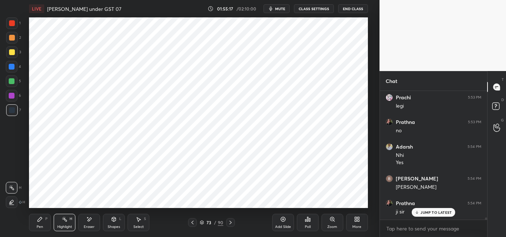
scroll to position [7611, 0]
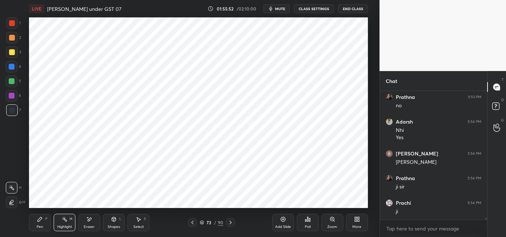
click at [229, 222] on icon at bounding box center [230, 222] width 6 height 6
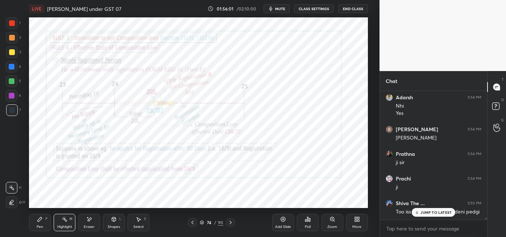
click at [279, 11] on span "mute" at bounding box center [280, 8] width 10 height 5
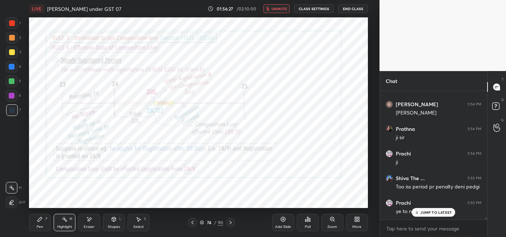
scroll to position [7685, 0]
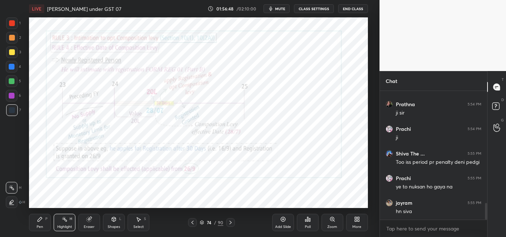
scroll to position [36026, 35866]
click at [229, 223] on icon at bounding box center [230, 222] width 6 height 6
click at [192, 223] on icon at bounding box center [192, 222] width 6 height 6
click at [232, 223] on icon at bounding box center [230, 222] width 6 height 6
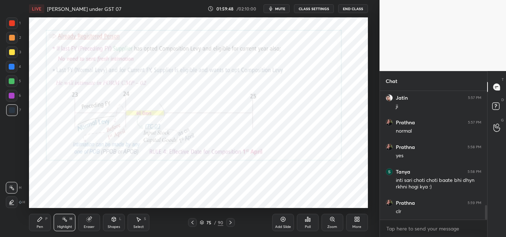
scroll to position [1032, 0]
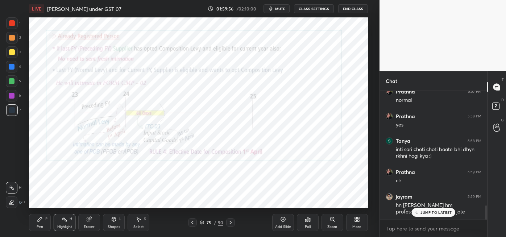
click at [424, 213] on p "JUMP TO LATEST" at bounding box center [435, 212] width 31 height 4
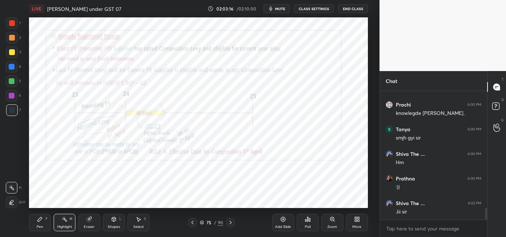
scroll to position [1303, 0]
click at [230, 222] on icon at bounding box center [230, 222] width 6 height 6
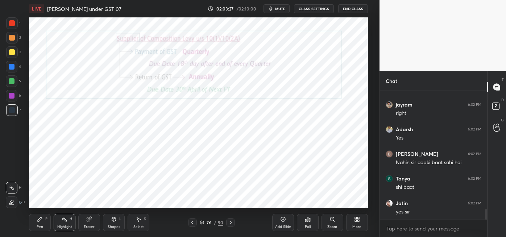
scroll to position [1451, 0]
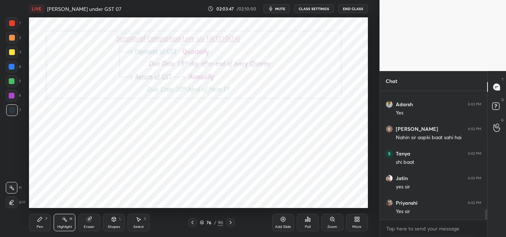
click at [40, 222] on div "Pen P" at bounding box center [40, 222] width 22 height 17
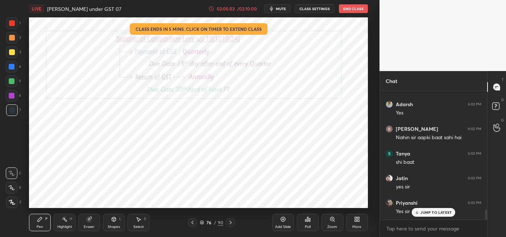
scroll to position [1475, 0]
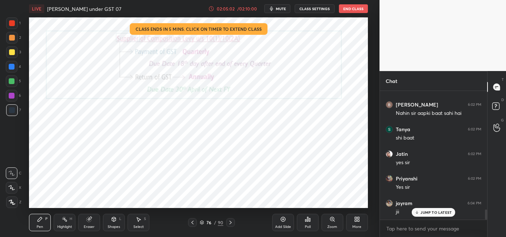
click at [238, 10] on div "/ 02:10:00" at bounding box center [247, 9] width 22 height 4
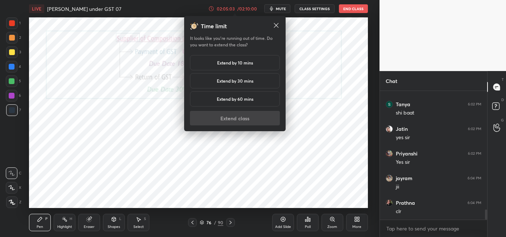
click at [234, 67] on div "Extend by 10 mins" at bounding box center [235, 62] width 90 height 15
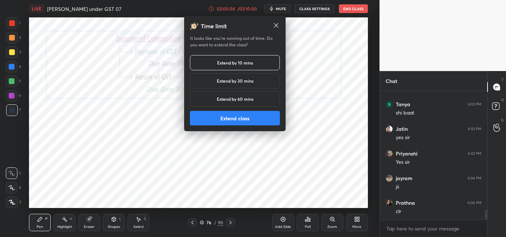
scroll to position [1525, 0]
click at [239, 121] on button "Extend class" at bounding box center [235, 118] width 90 height 14
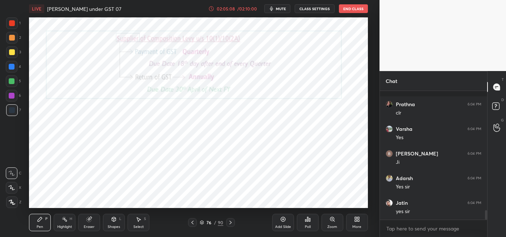
scroll to position [1648, 0]
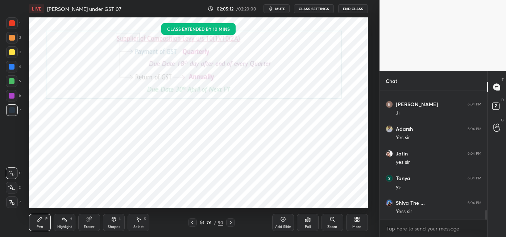
click at [230, 222] on icon at bounding box center [230, 222] width 6 height 6
click at [231, 222] on icon at bounding box center [230, 223] width 2 height 4
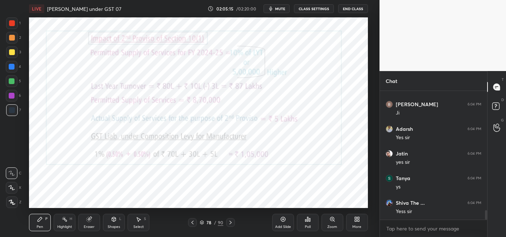
click at [230, 222] on icon at bounding box center [230, 222] width 6 height 6
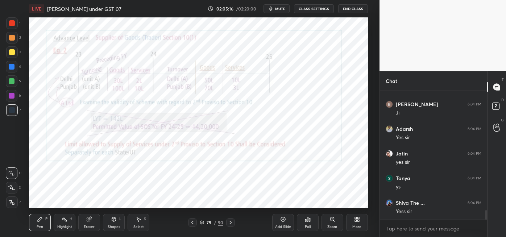
click at [230, 222] on icon at bounding box center [230, 222] width 6 height 6
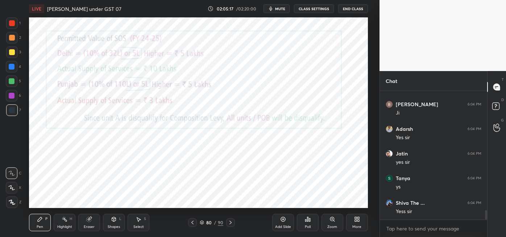
click at [230, 222] on icon at bounding box center [230, 222] width 6 height 6
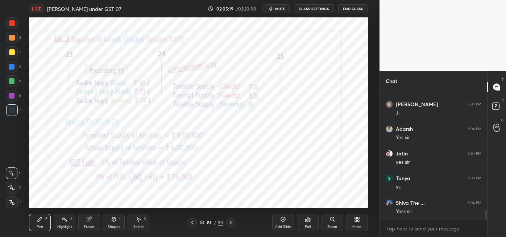
click at [233, 223] on div at bounding box center [230, 222] width 9 height 9
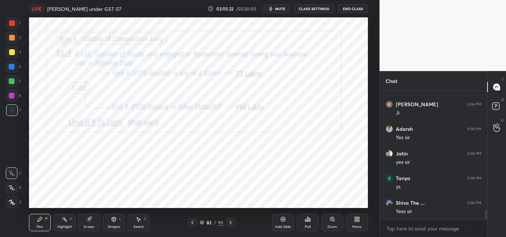
click at [230, 222] on icon at bounding box center [230, 222] width 6 height 6
click at [231, 223] on icon at bounding box center [230, 222] width 6 height 6
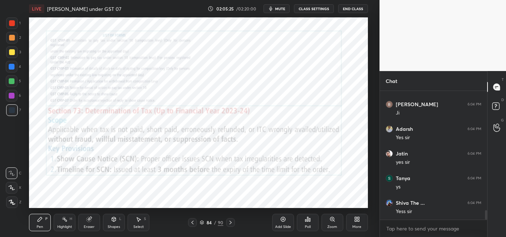
click at [230, 222] on icon at bounding box center [230, 222] width 6 height 6
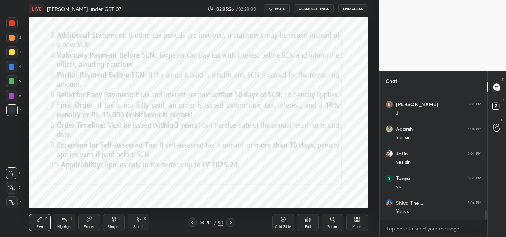
click at [192, 222] on icon at bounding box center [192, 222] width 6 height 6
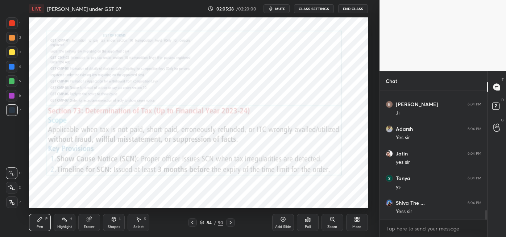
click at [231, 223] on icon at bounding box center [230, 222] width 6 height 6
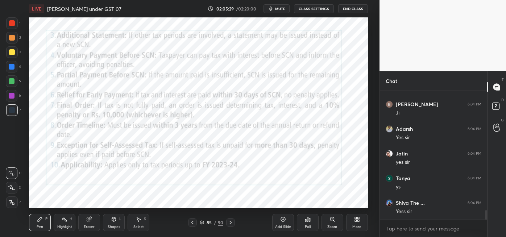
click at [234, 224] on div at bounding box center [230, 222] width 9 height 9
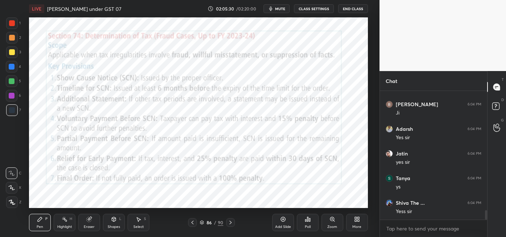
click at [233, 225] on div at bounding box center [230, 222] width 9 height 9
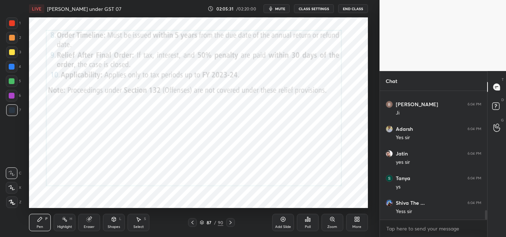
click at [230, 222] on icon at bounding box center [230, 222] width 6 height 6
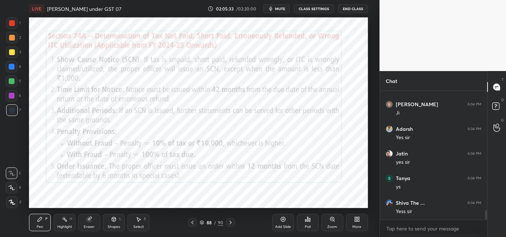
click at [230, 222] on icon at bounding box center [230, 222] width 6 height 6
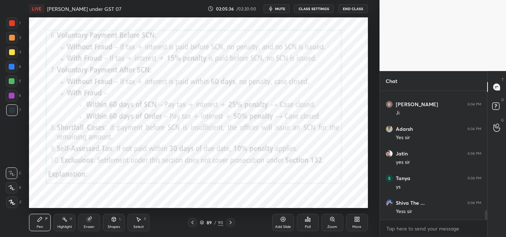
click at [234, 223] on div at bounding box center [230, 222] width 9 height 9
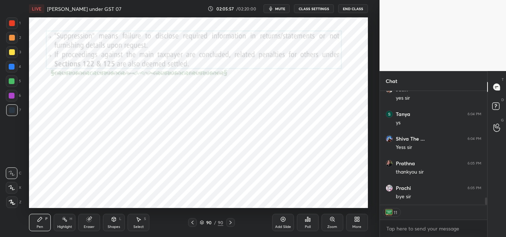
scroll to position [1737, 0]
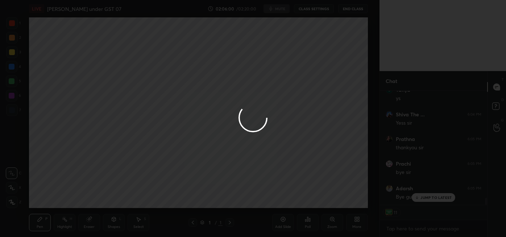
click at [354, 5] on div at bounding box center [253, 118] width 506 height 237
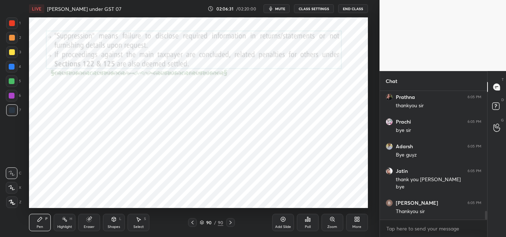
click at [354, 7] on button "End Class" at bounding box center [353, 8] width 30 height 9
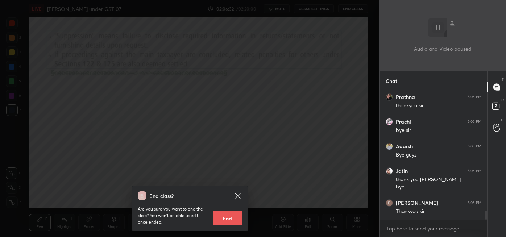
click at [227, 214] on button "End" at bounding box center [227, 218] width 29 height 14
type textarea "x"
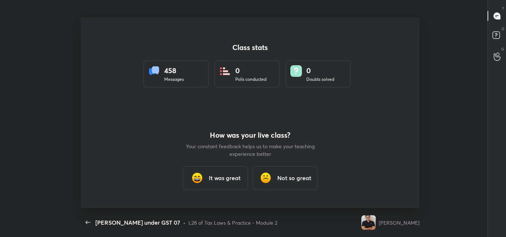
scroll to position [0, 0]
